Goal: Communication & Community: Answer question/provide support

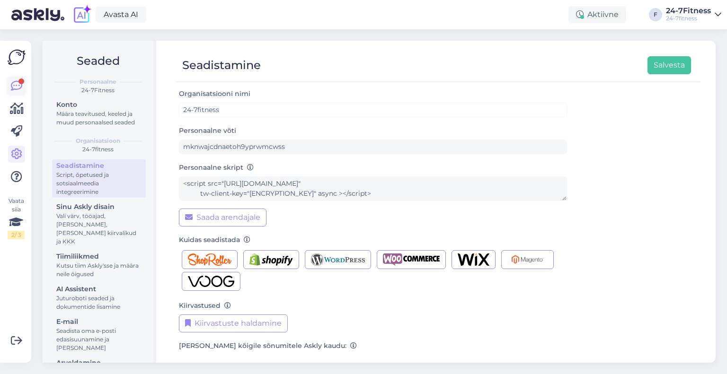
click at [19, 81] on div at bounding box center [21, 82] width 6 height 6
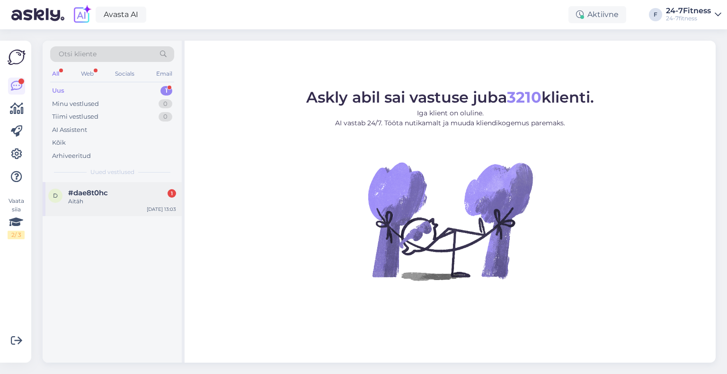
click at [88, 195] on span "#dae8t0hc" at bounding box center [88, 193] width 40 height 9
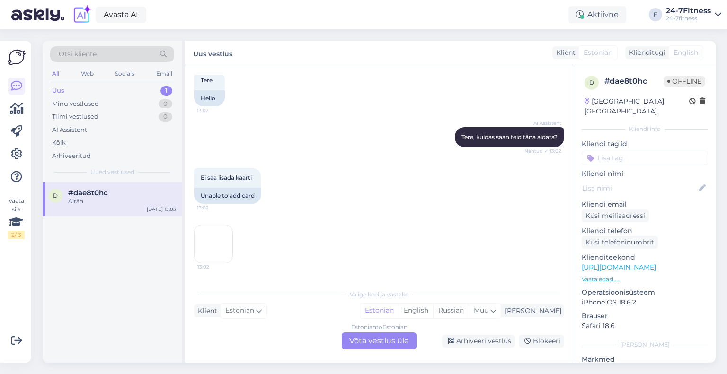
scroll to position [95, 0]
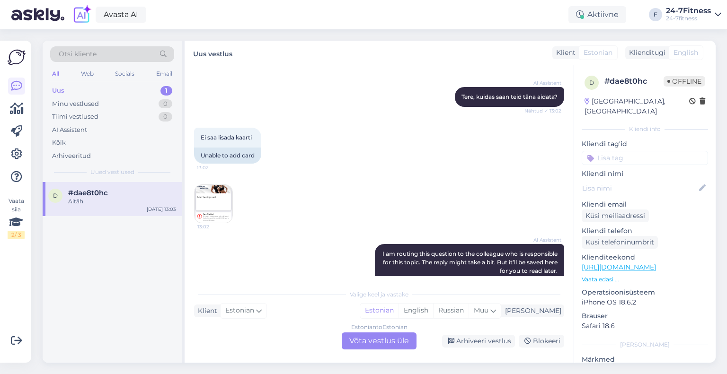
click at [228, 205] on img at bounding box center [214, 204] width 38 height 38
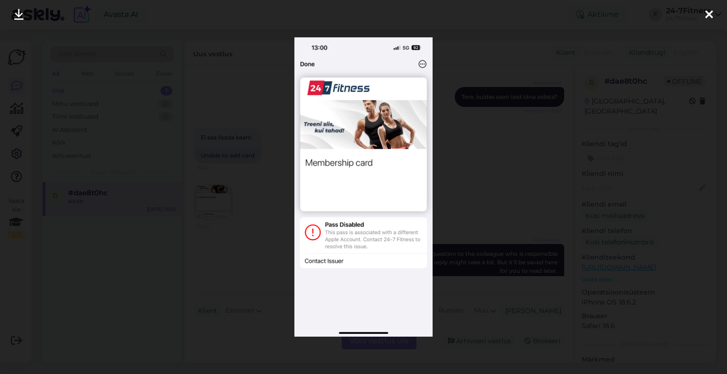
click at [712, 11] on icon at bounding box center [709, 15] width 8 height 12
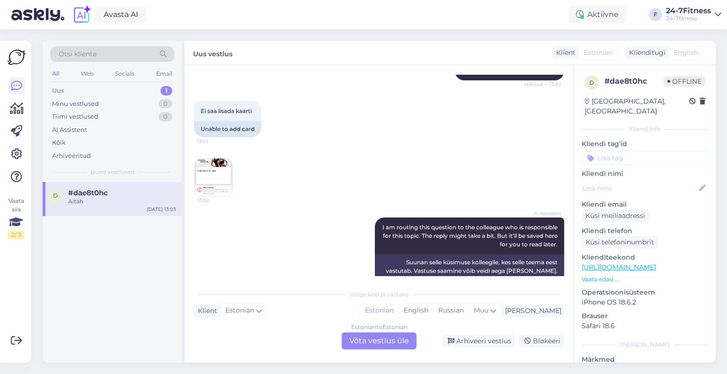
scroll to position [199, 0]
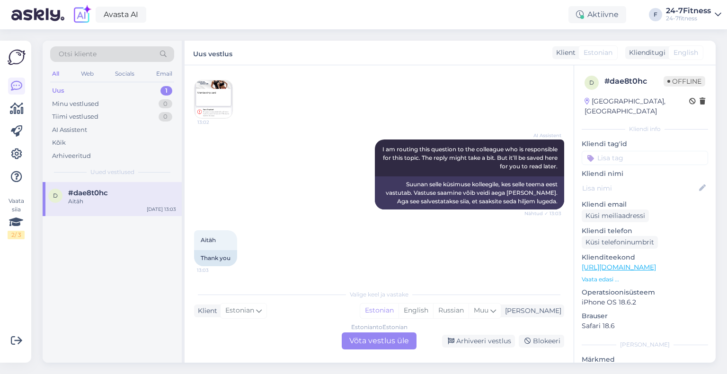
click at [215, 93] on img at bounding box center [214, 99] width 38 height 38
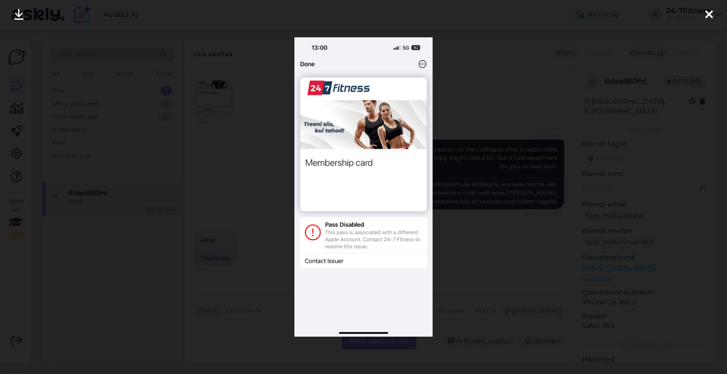
click at [713, 17] on div at bounding box center [708, 15] width 19 height 30
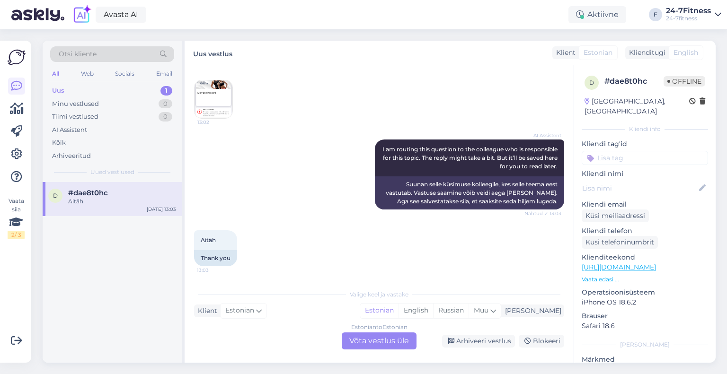
click at [374, 339] on div "Estonian to Estonian Võta vestlus üle" at bounding box center [379, 341] width 75 height 17
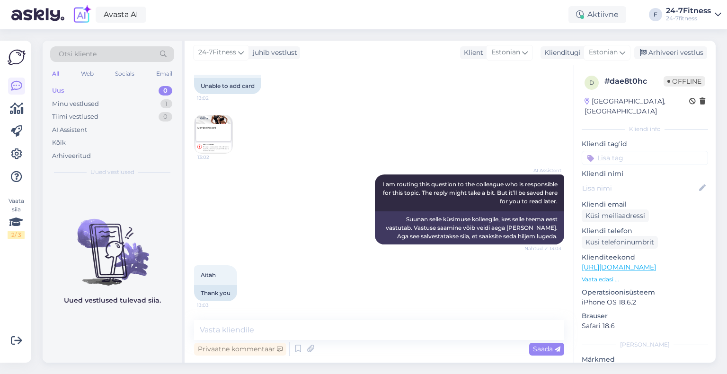
scroll to position [164, 0]
paste textarea "Tere! Täname Teid kirja eest! Palun täpsustage, mis probleem Teil täpsemalt esi…"
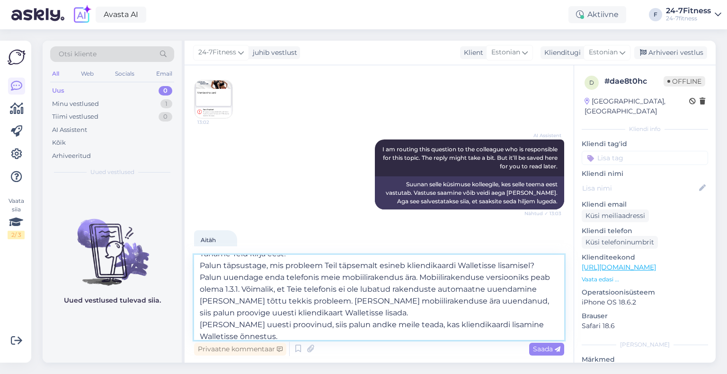
scroll to position [0, 0]
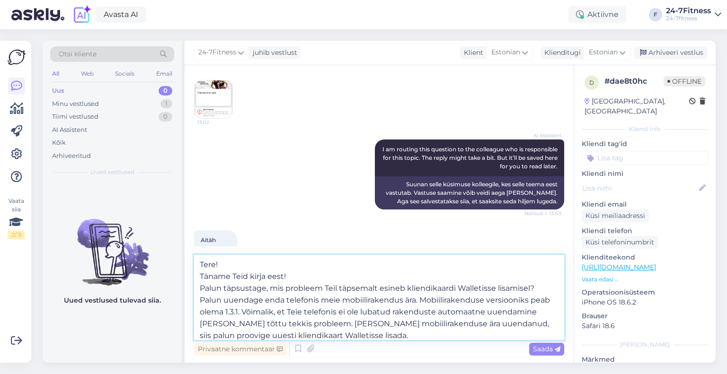
drag, startPoint x: 314, startPoint y: 277, endPoint x: 257, endPoint y: 274, distance: 57.3
click at [257, 274] on textarea "Tere! Täname Teid kirja eest! Palun täpsustage, mis probleem Teil täpsemalt esi…" at bounding box center [379, 297] width 370 height 85
click at [199, 277] on textarea "Tere! Täname Teid pöördumise eest! Palun täpsustage, mis probleem Teil täpsemal…" at bounding box center [379, 297] width 370 height 85
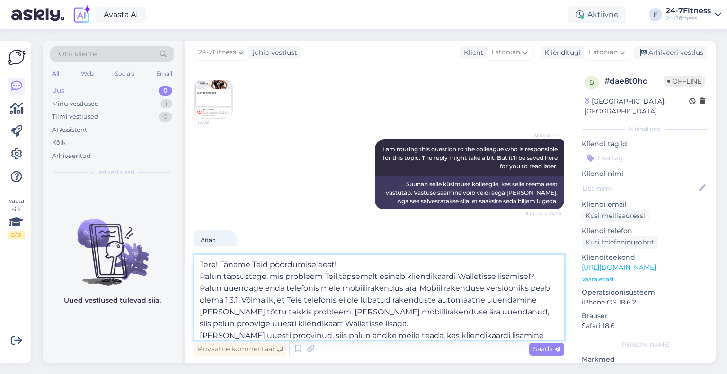
drag, startPoint x: 484, startPoint y: 276, endPoint x: 193, endPoint y: 273, distance: 291.1
click at [193, 273] on div "Vestlus algas [DATE] Tere 13:02 Hello AI Assistent [PERSON_NAME], kuidas saan t…" at bounding box center [379, 214] width 389 height 298
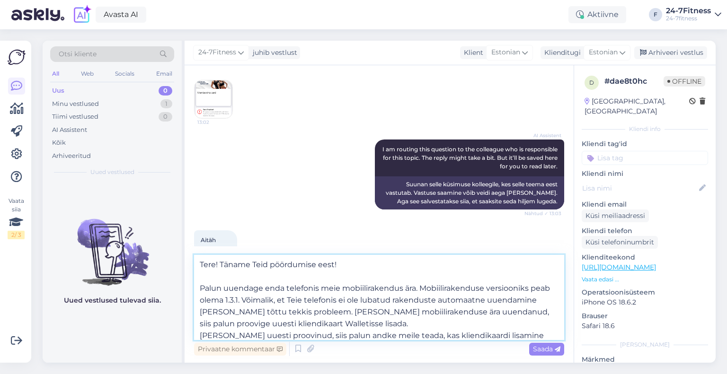
click at [201, 289] on textarea "Tere! Täname Teid pöördumise eest! Palun uuendage enda telefonis meie mobiilira…" at bounding box center [379, 297] width 370 height 85
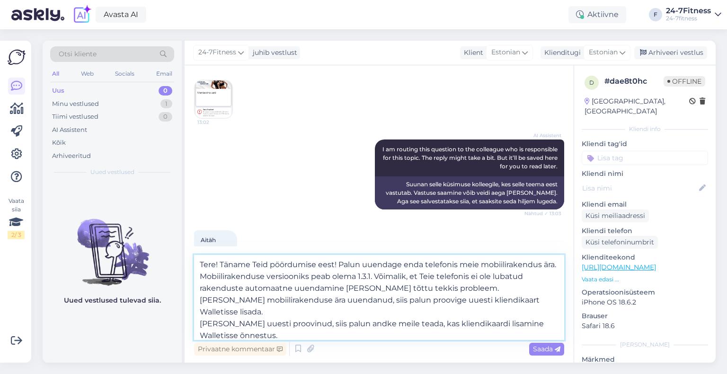
scroll to position [17, 0]
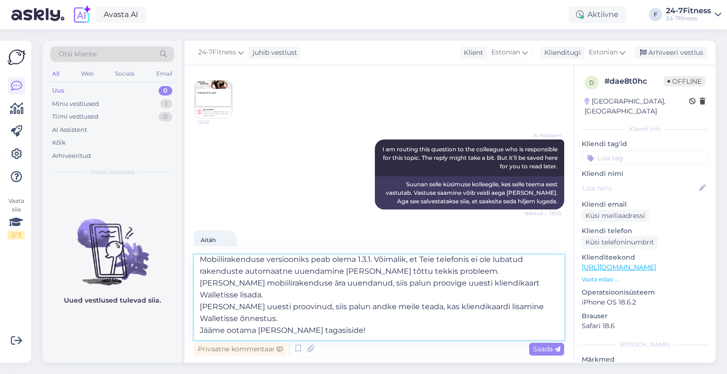
drag, startPoint x: 335, startPoint y: 318, endPoint x: 190, endPoint y: 299, distance: 146.2
click at [190, 299] on div "Vestlus algas [DATE] Tere 13:02 Hello AI Assistent [PERSON_NAME], kuidas saan t…" at bounding box center [379, 214] width 389 height 298
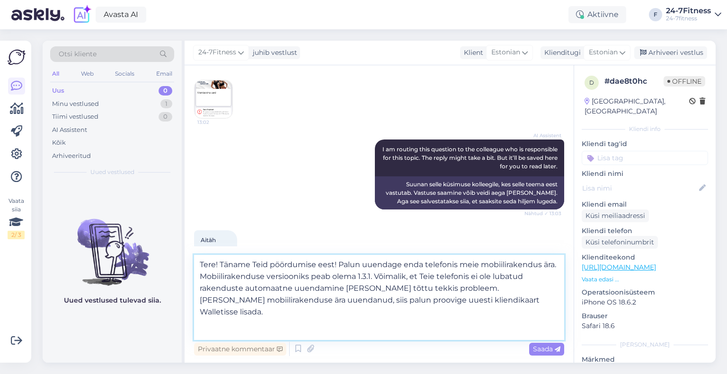
scroll to position [0, 0]
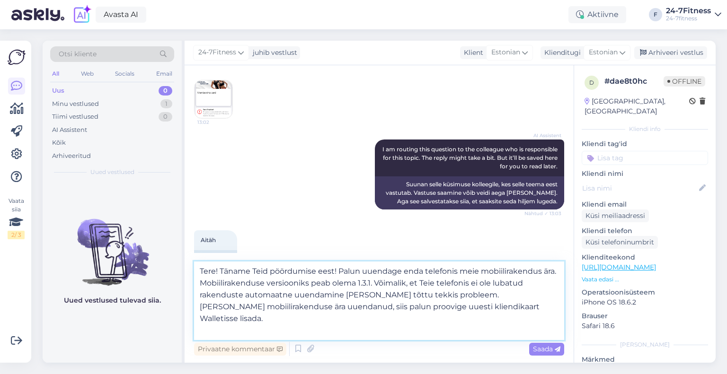
click at [217, 327] on textarea "Tere! Täname Teid pöördumise eest! Palun uuendage enda telefonis meie mobiilira…" at bounding box center [379, 301] width 370 height 79
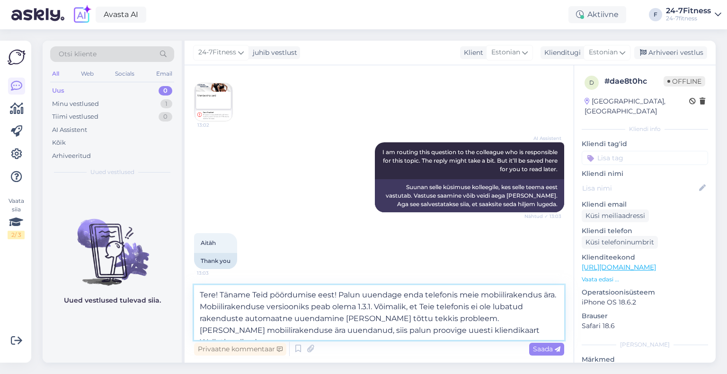
scroll to position [199, 0]
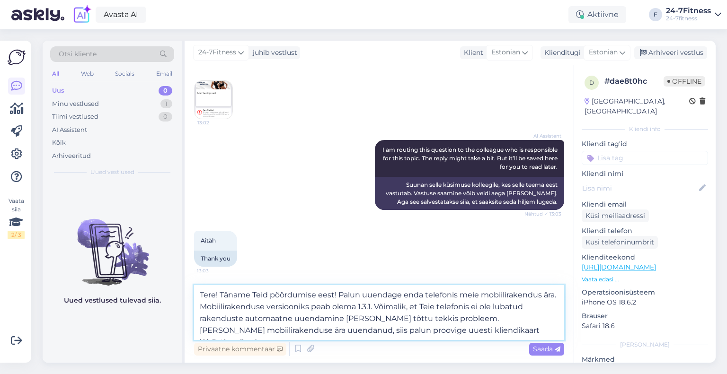
click at [541, 332] on textarea "Tere! Täname Teid pöördumise eest! Palun uuendage enda telefonis meie mobiilira…" at bounding box center [379, 312] width 370 height 55
click at [339, 297] on textarea "Tere! Täname Teid pöördumise eest! Palun uuendage enda telefonis meie mobiilira…" at bounding box center [379, 312] width 370 height 55
type textarea "Tere! Täname Teid pöördumise eest! Palun uuendage enda telefonis meie mobiilira…"
click at [545, 351] on span "Saada" at bounding box center [546, 349] width 27 height 9
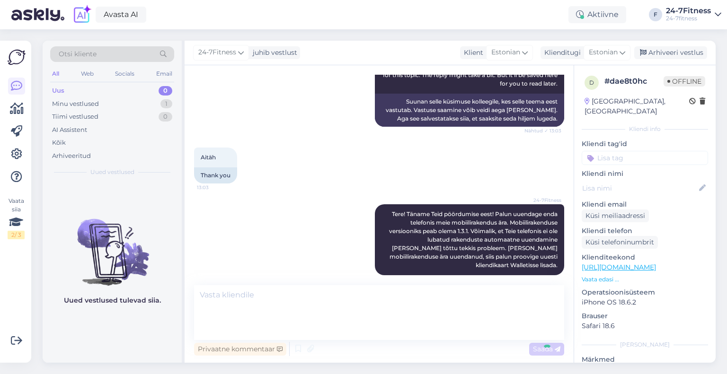
scroll to position [247, 0]
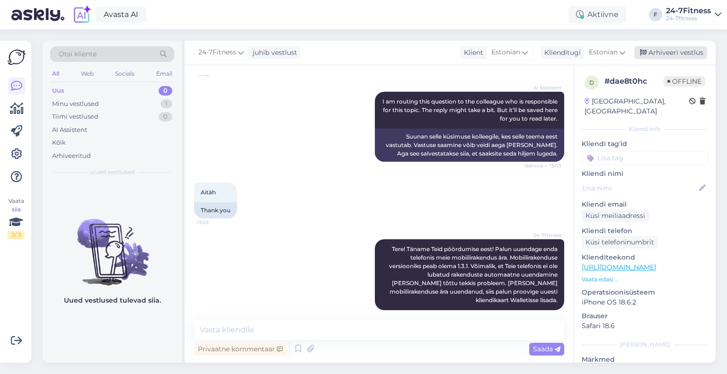
click at [664, 52] on div "Arhiveeri vestlus" at bounding box center [670, 52] width 73 height 13
